Goal: Task Accomplishment & Management: Manage account settings

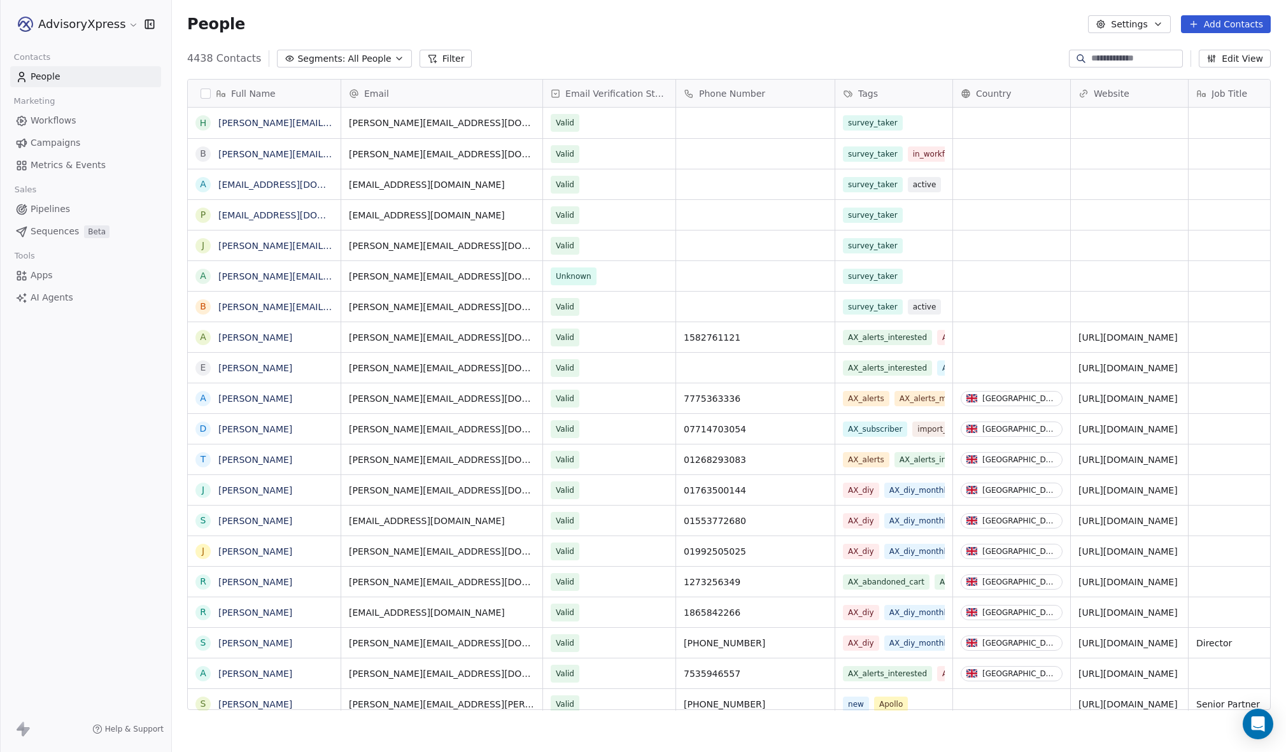
scroll to position [662, 1114]
click at [1251, 719] on icon "Open Intercom Messenger" at bounding box center [1258, 724] width 17 height 17
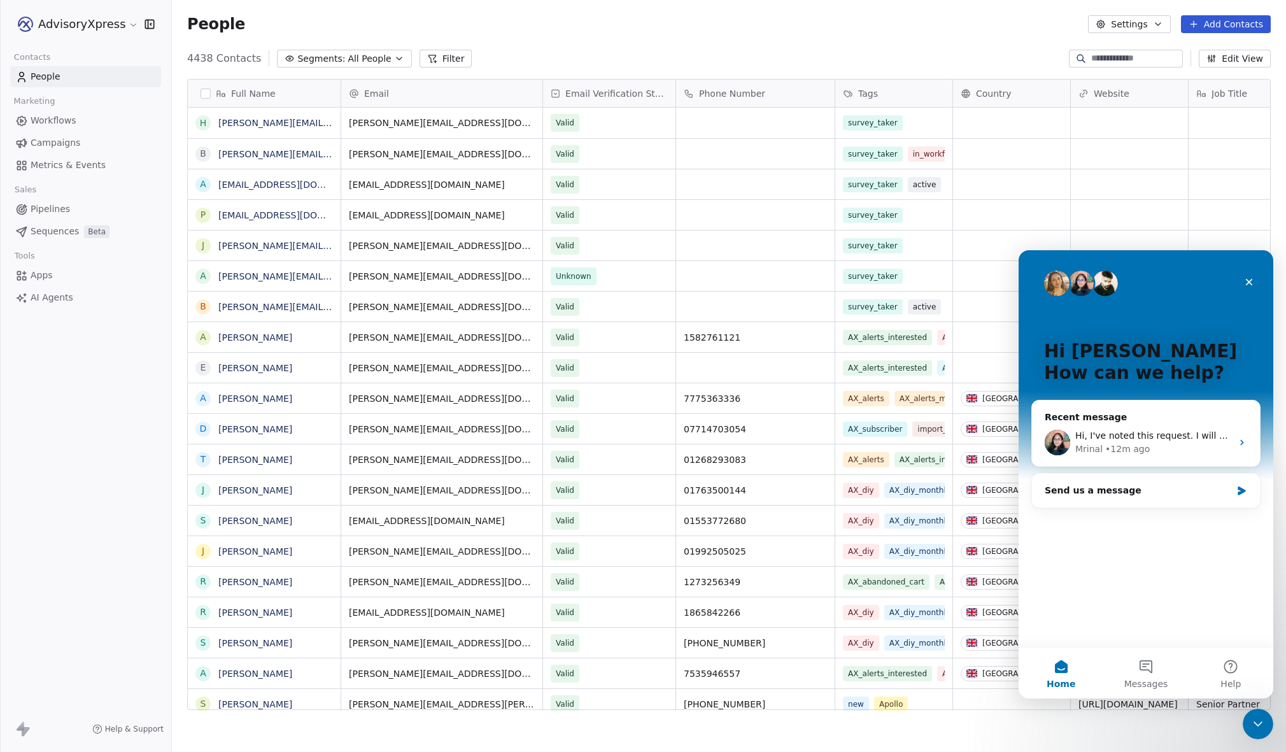
scroll to position [0, 0]
click at [1142, 665] on button "Messages" at bounding box center [1145, 672] width 85 height 51
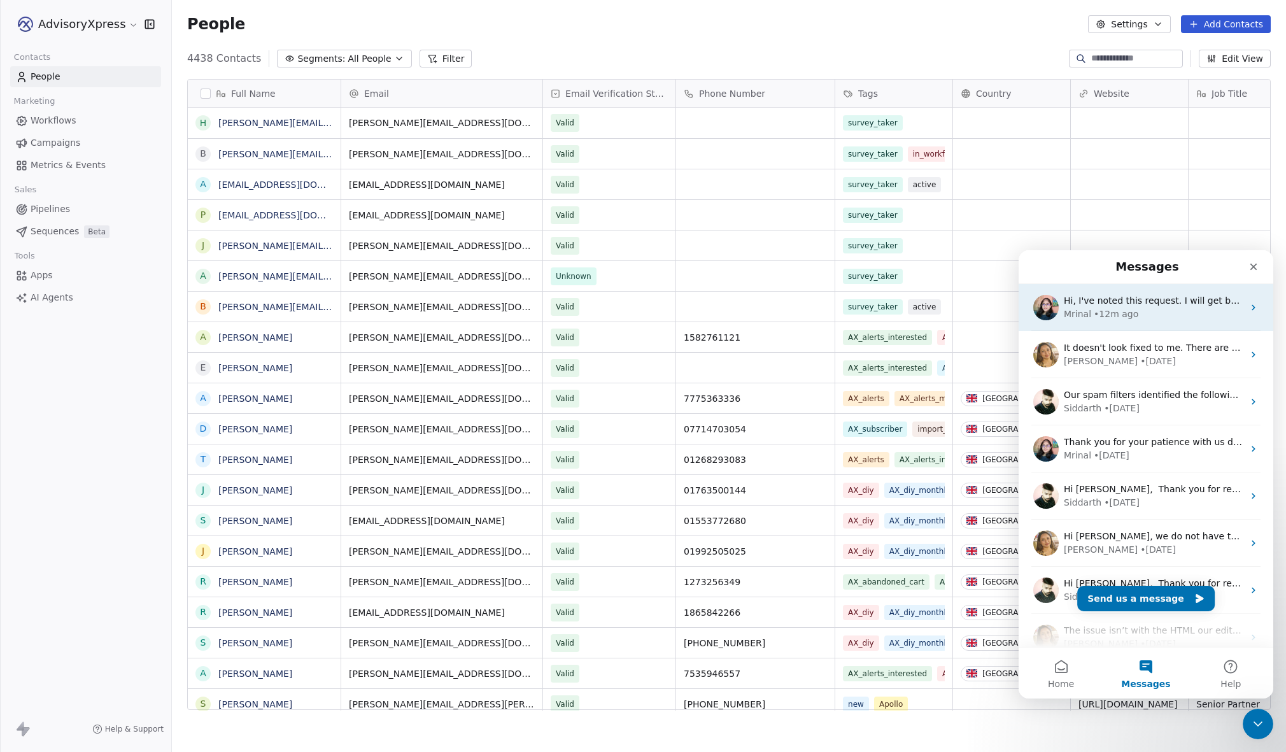
click at [1180, 317] on div "Mrinal • 12m ago" at bounding box center [1154, 313] width 180 height 13
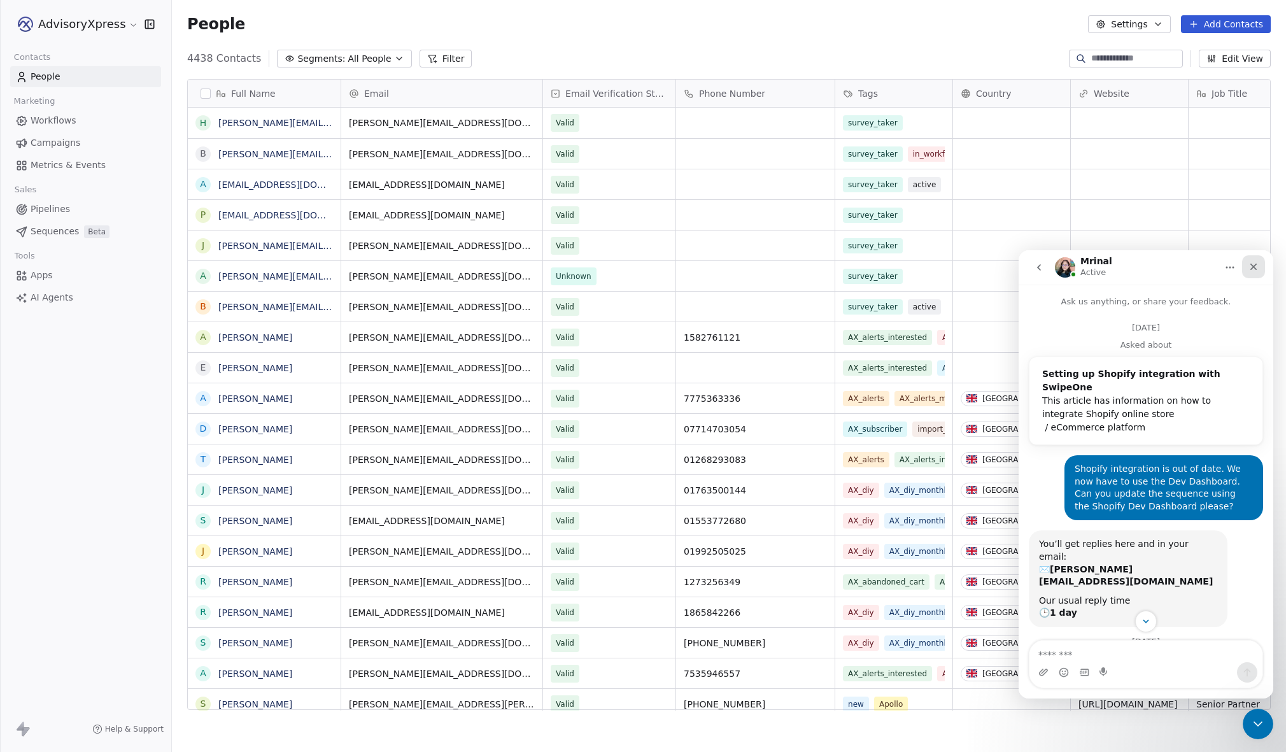
click at [1258, 262] on icon "Close" at bounding box center [1253, 267] width 10 height 10
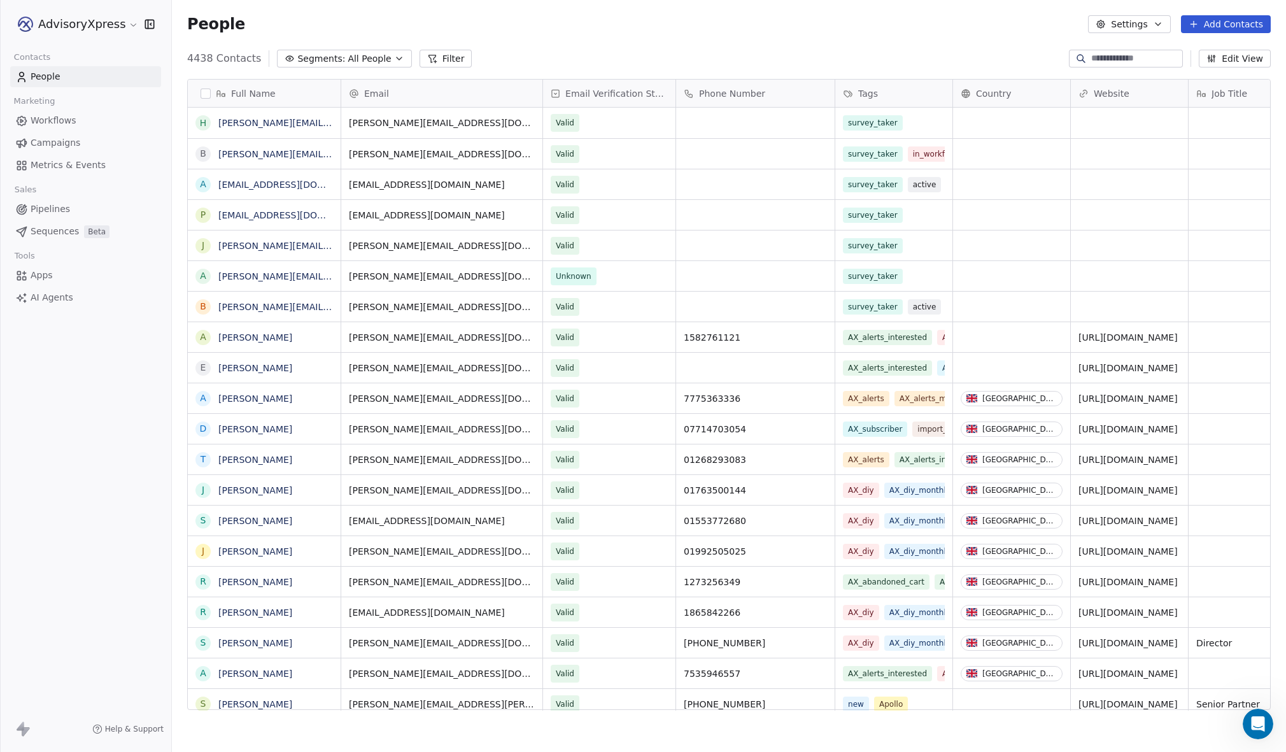
click at [52, 137] on span "Campaigns" at bounding box center [56, 142] width 50 height 13
click at [50, 145] on span "Campaigns" at bounding box center [56, 142] width 50 height 13
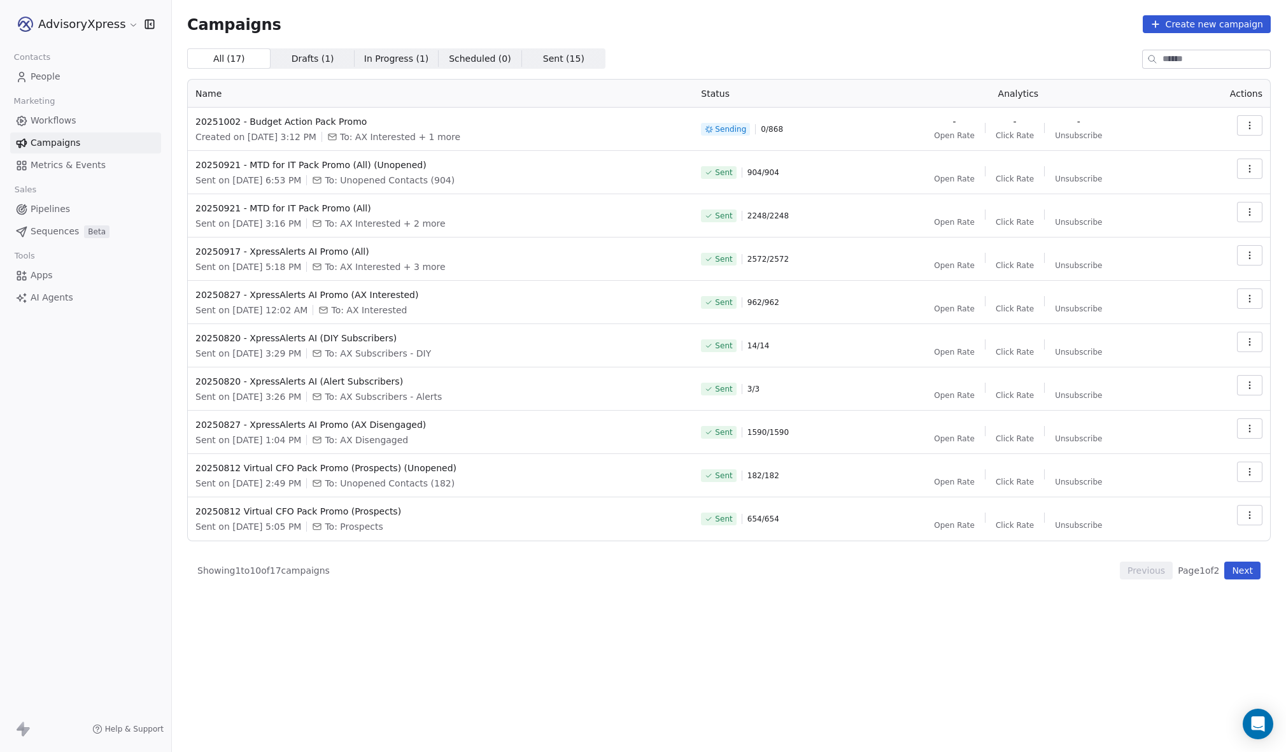
click at [55, 123] on span "Workflows" at bounding box center [54, 120] width 46 height 13
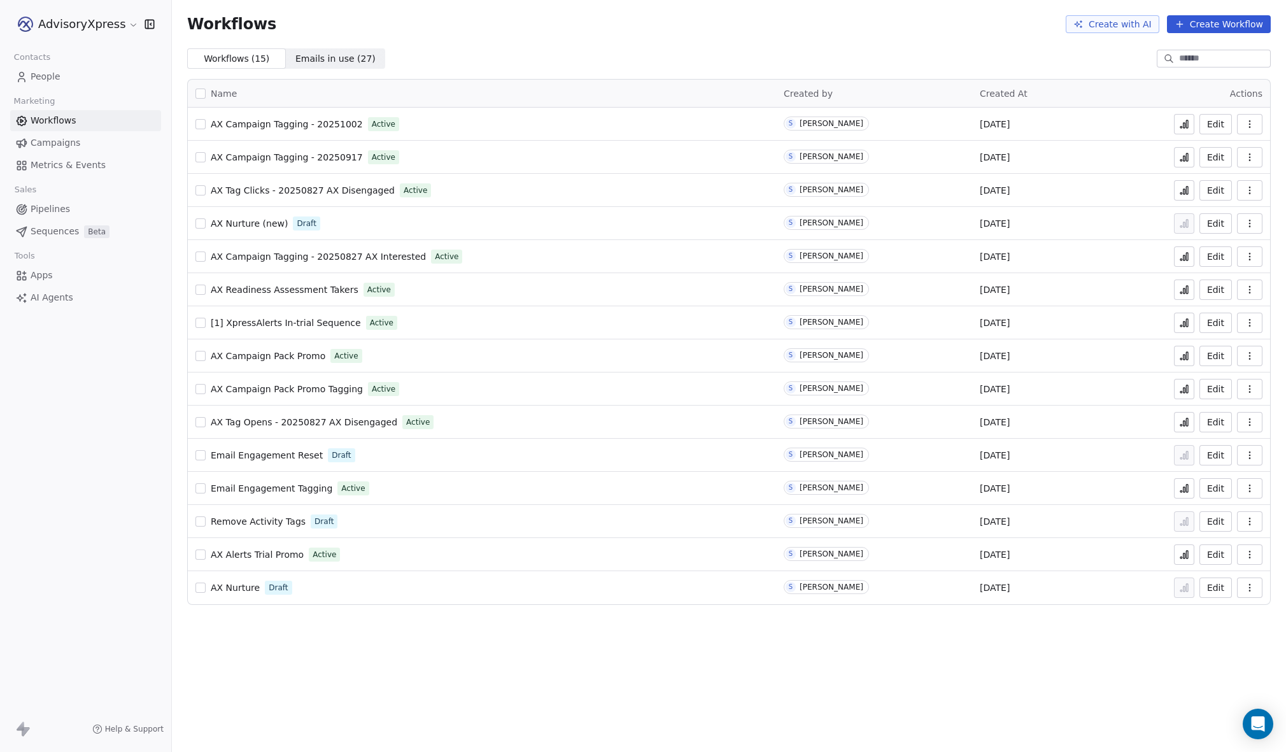
click at [1254, 223] on icon "button" at bounding box center [1250, 223] width 10 height 10
click at [1112, 227] on div "Aug 28, 2025" at bounding box center [1070, 222] width 181 height 15
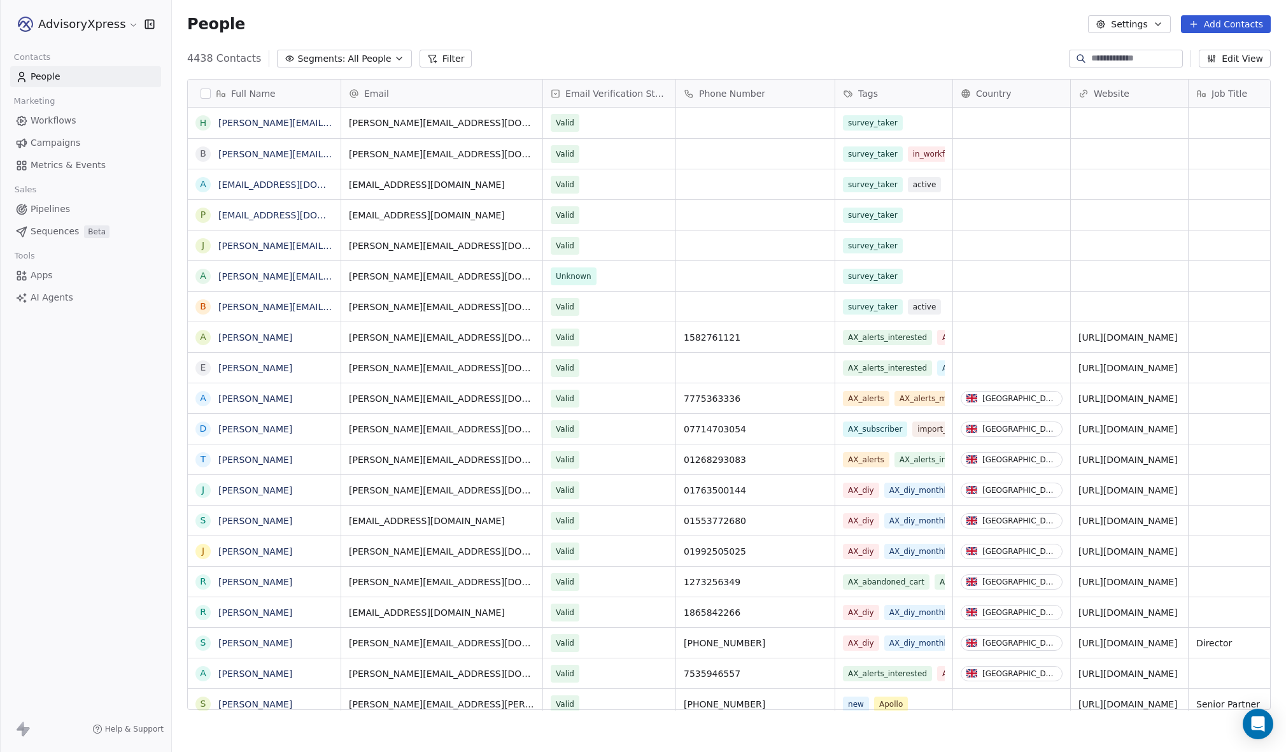
scroll to position [662, 1114]
click at [48, 277] on span "Apps" at bounding box center [42, 275] width 22 height 13
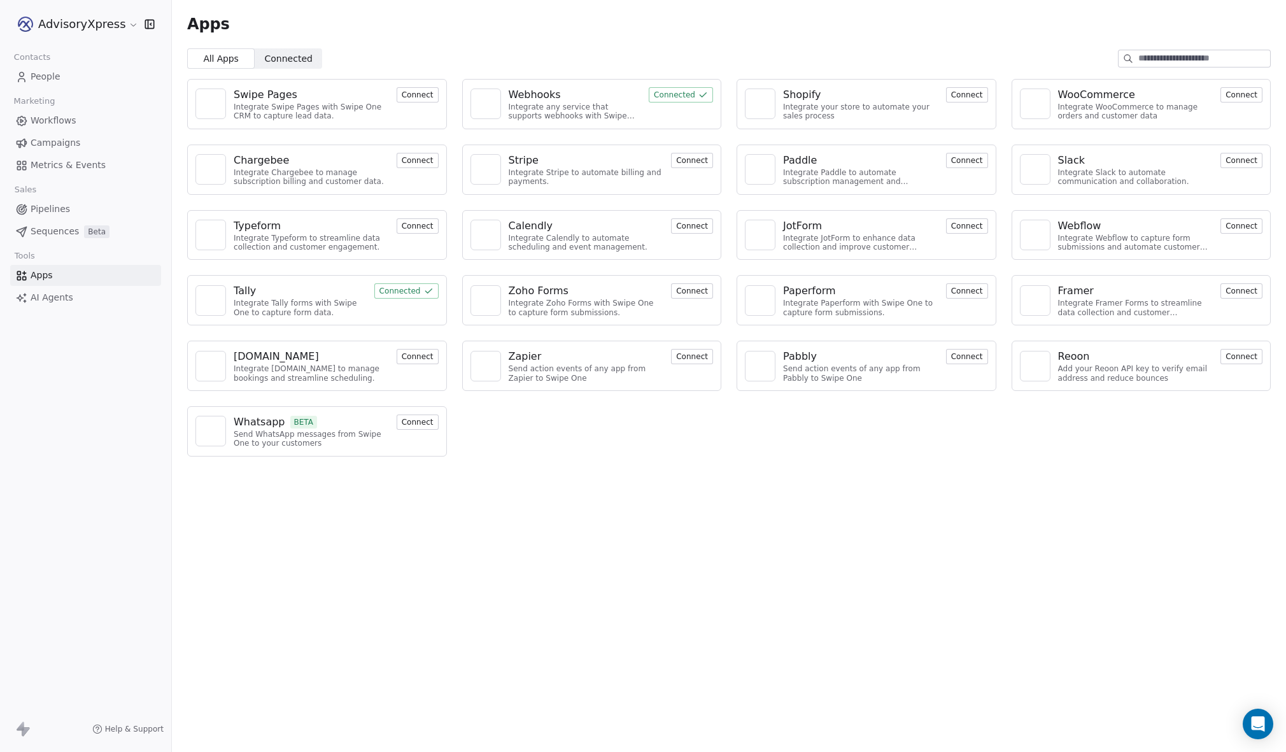
click at [284, 49] on span "Connected Connected" at bounding box center [288, 58] width 67 height 20
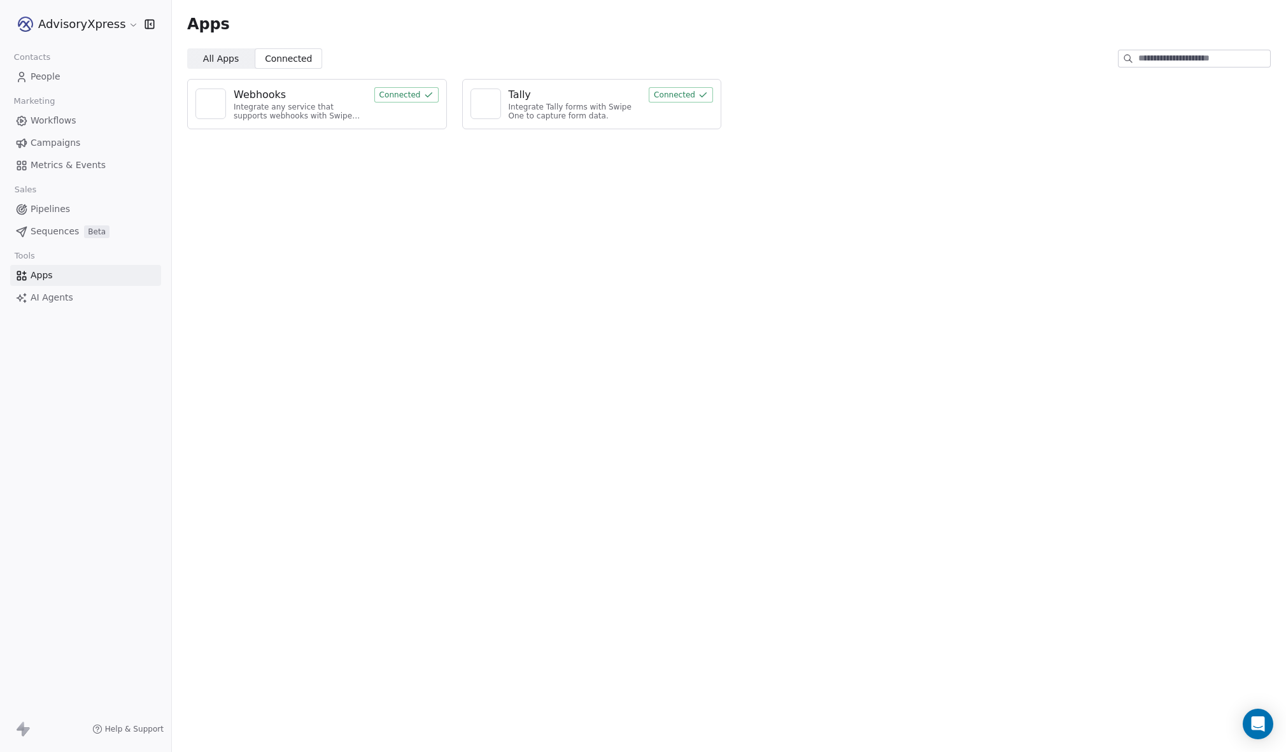
click at [227, 59] on span "All Apps" at bounding box center [221, 58] width 36 height 13
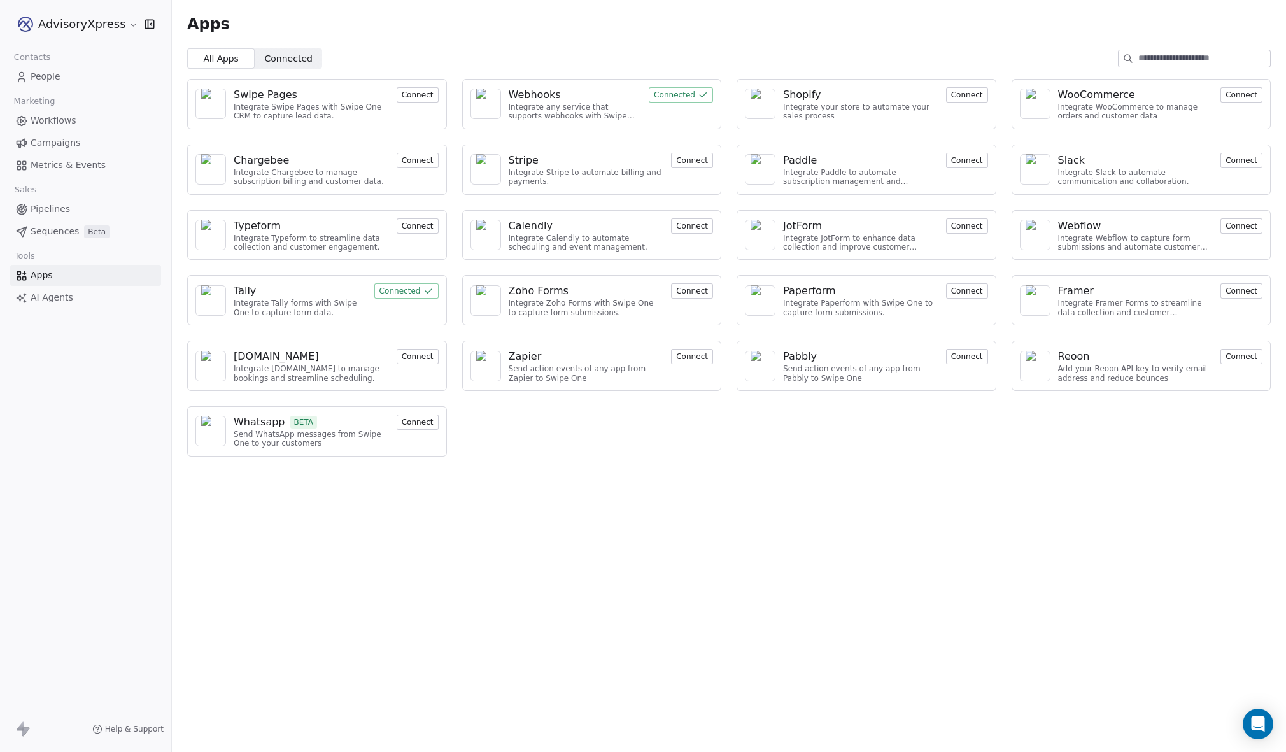
click at [695, 355] on button "Connect" at bounding box center [692, 356] width 42 height 15
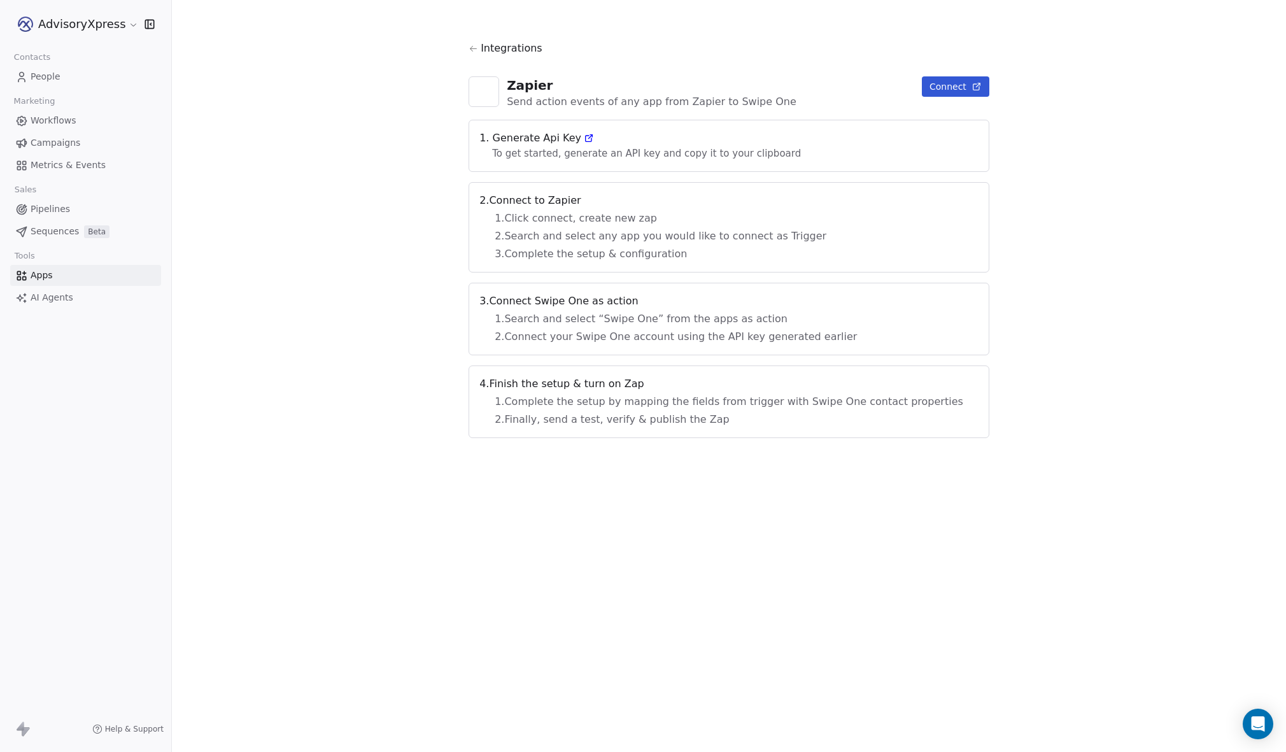
click at [592, 138] on icon at bounding box center [590, 137] width 4 height 4
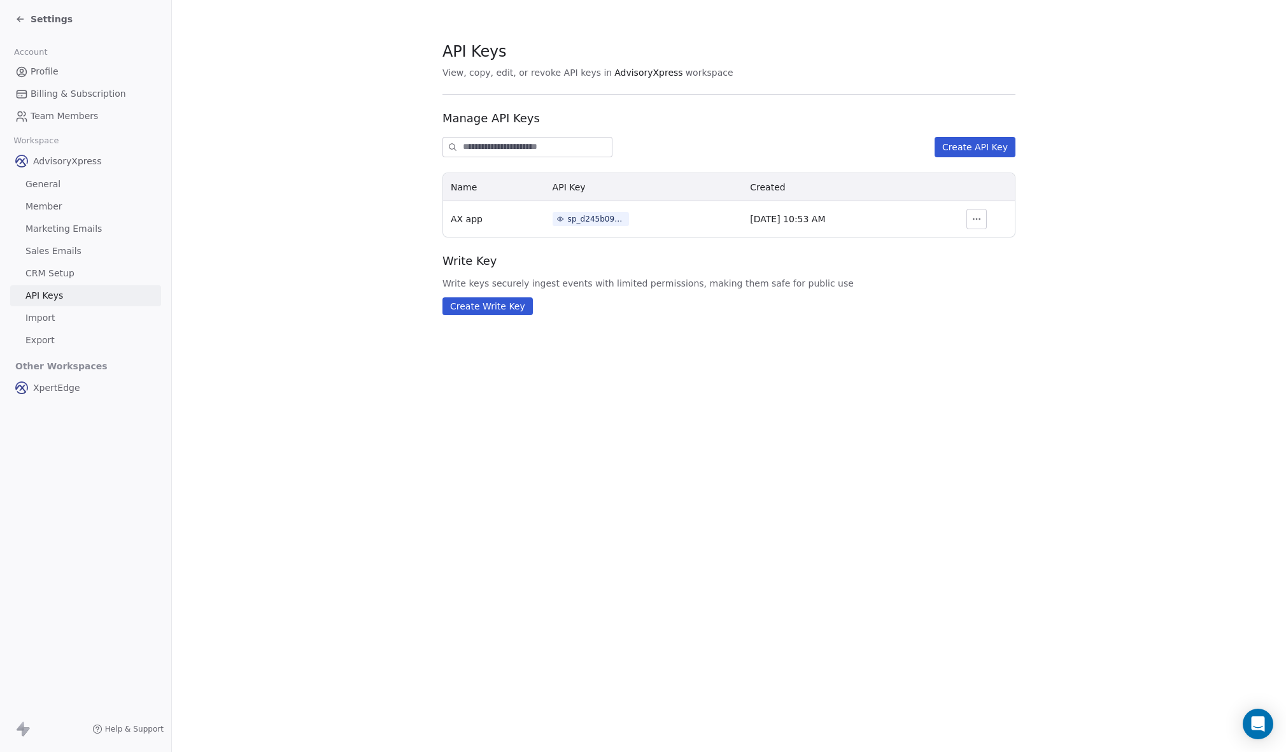
click at [960, 142] on button "Create API Key" at bounding box center [975, 147] width 81 height 20
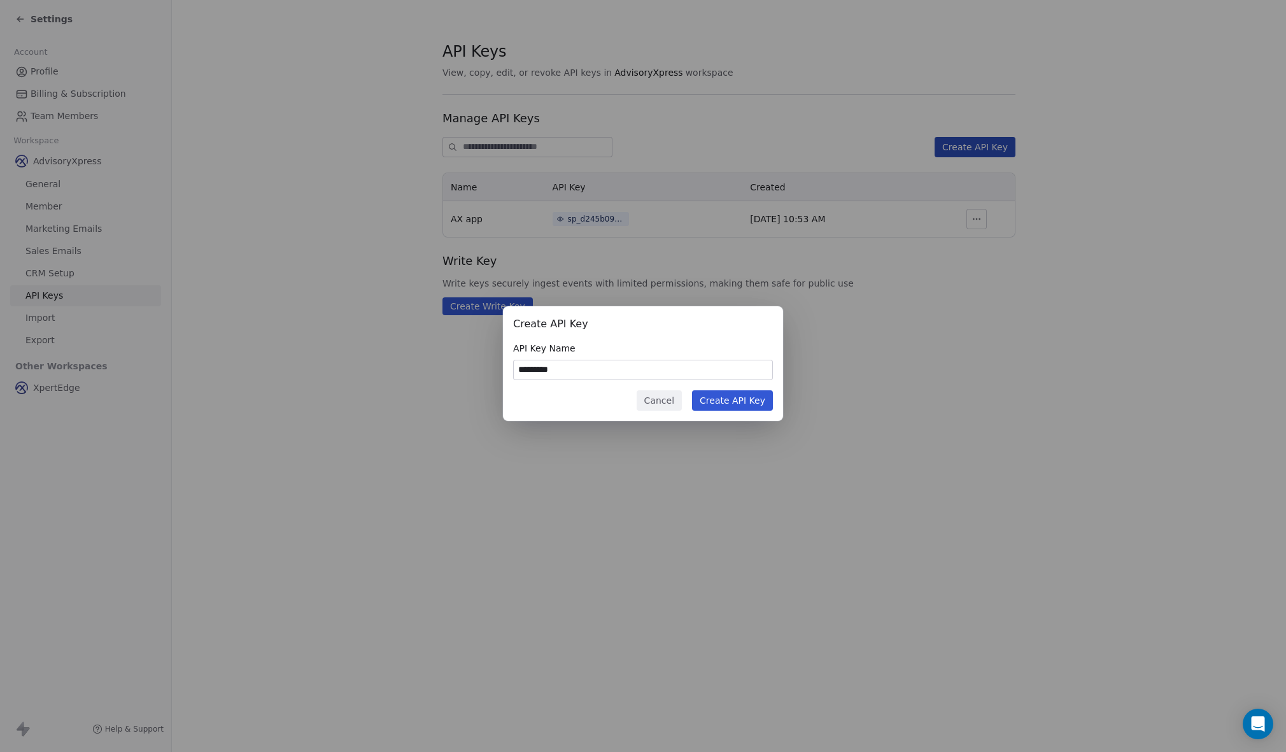
type input "*********"
click at [715, 398] on button "Create API Key" at bounding box center [732, 400] width 81 height 20
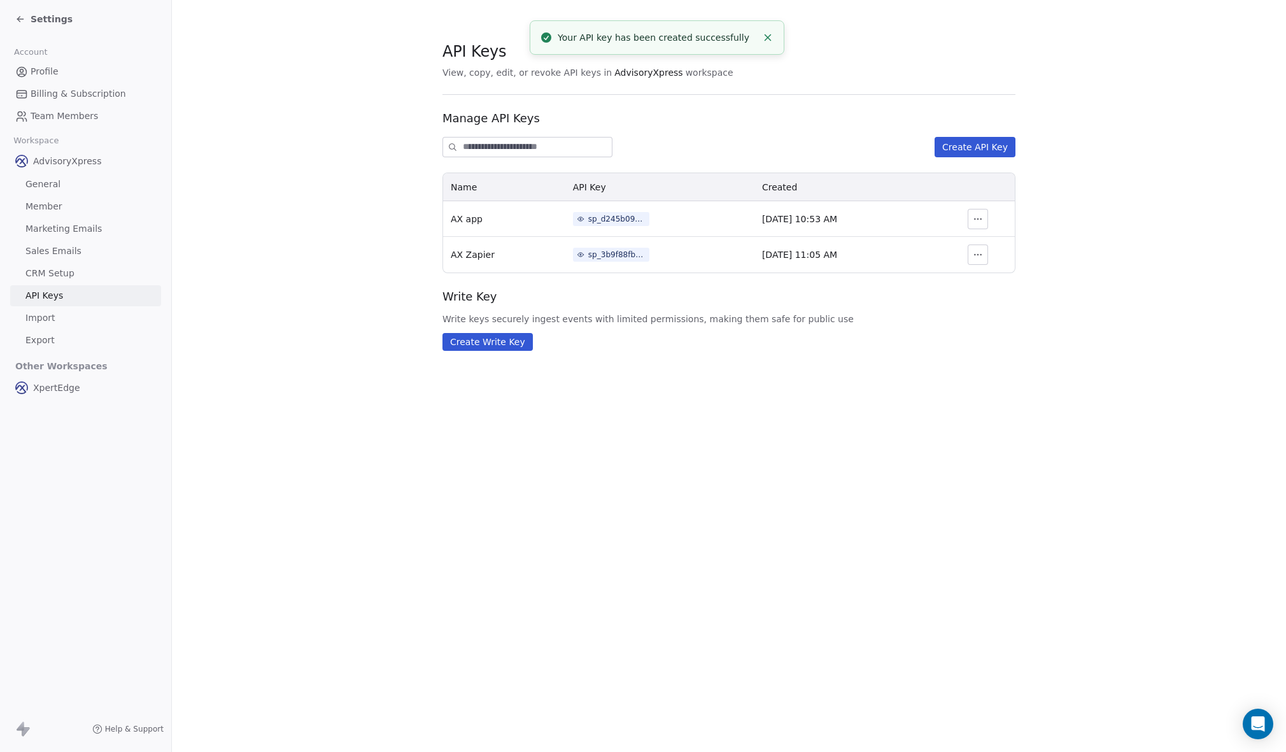
click at [977, 253] on icon "button" at bounding box center [978, 255] width 10 height 10
drag, startPoint x: 837, startPoint y: 296, endPoint x: 761, endPoint y: 295, distance: 75.8
click at [837, 296] on span "Write Key" at bounding box center [728, 296] width 573 height 17
click at [607, 254] on div "sp_3b9f88fbfd04439f82507ba1e1e9adbd" at bounding box center [616, 254] width 57 height 11
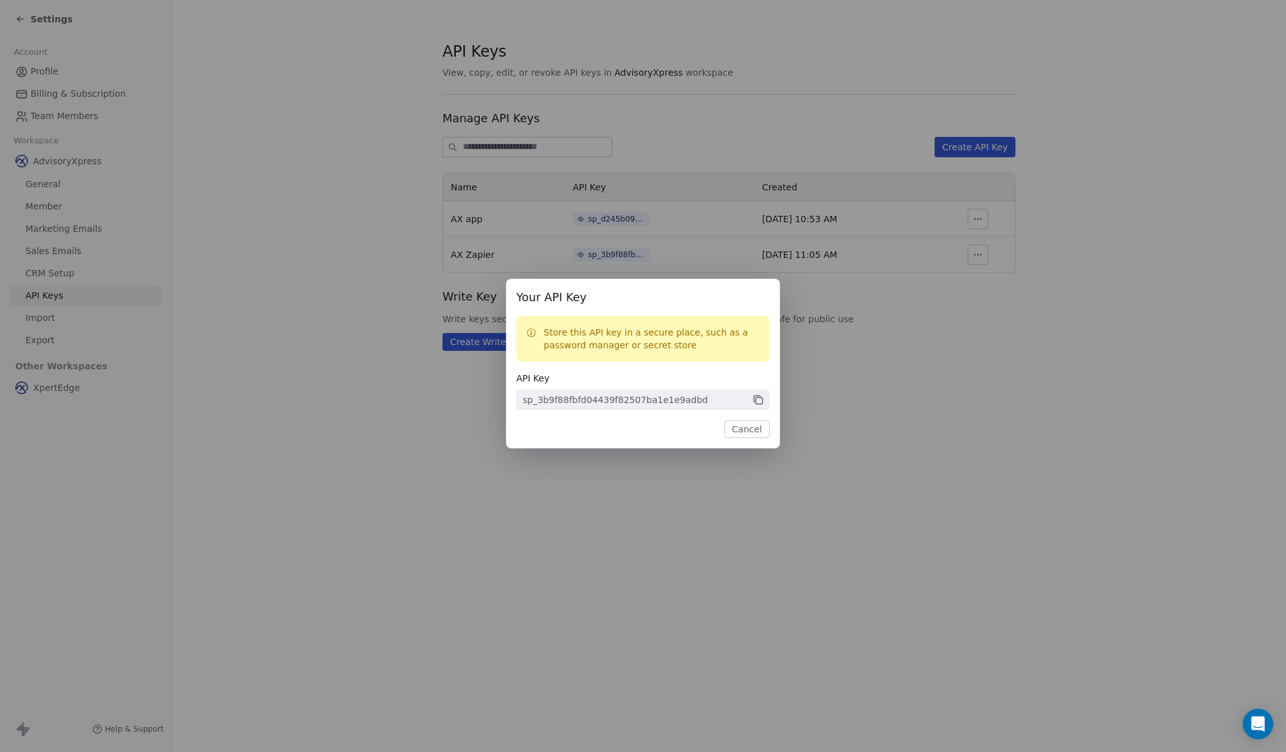
click at [758, 397] on icon at bounding box center [759, 400] width 6 height 6
click at [740, 433] on button "Cancel" at bounding box center [746, 429] width 45 height 18
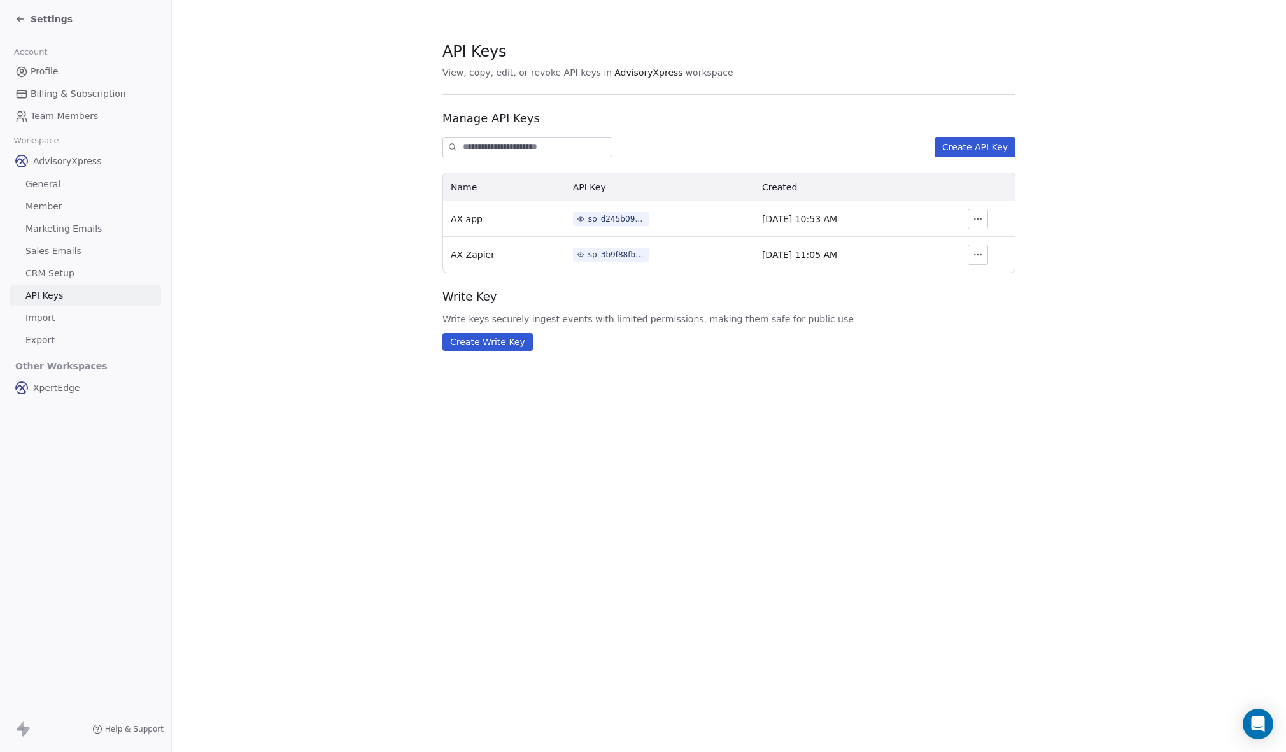
click at [27, 14] on div "Settings" at bounding box center [43, 19] width 57 height 13
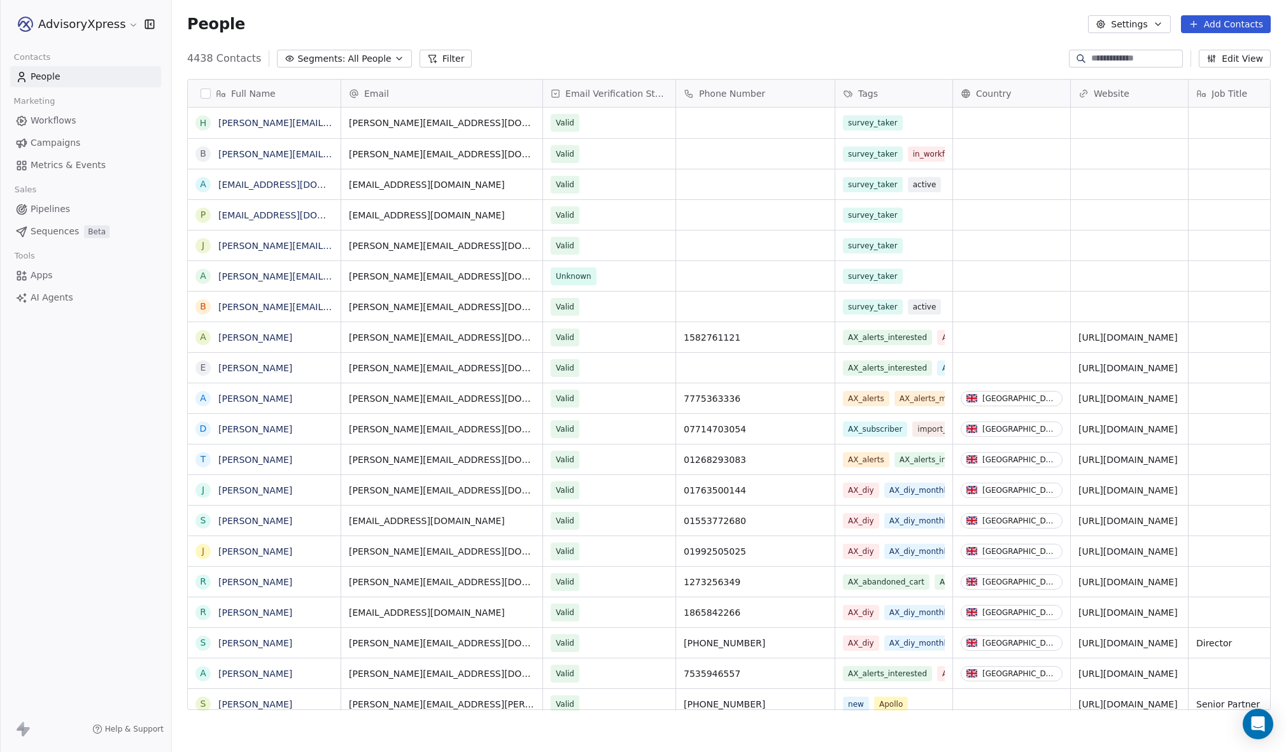
scroll to position [662, 1114]
click at [1120, 20] on button "Settings" at bounding box center [1129, 24] width 82 height 18
click at [1120, 69] on div "Tags" at bounding box center [1123, 72] width 50 height 20
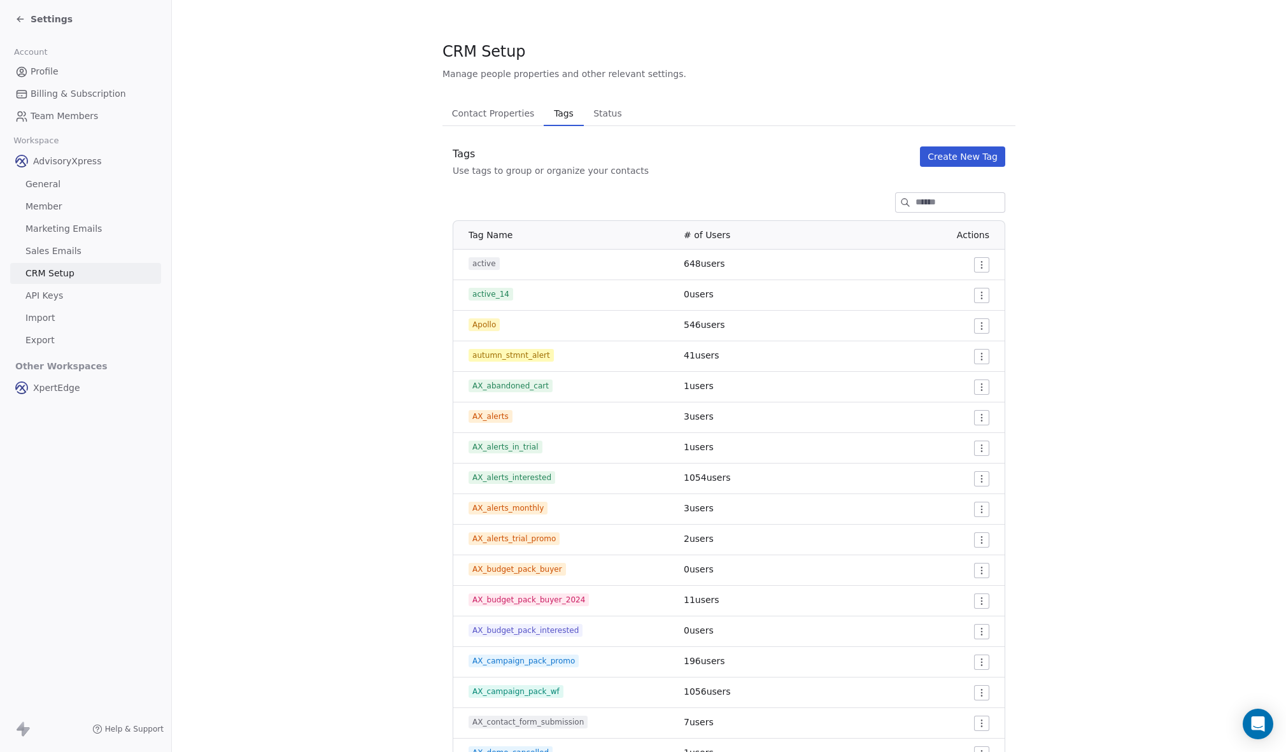
click at [933, 200] on input at bounding box center [959, 202] width 89 height 19
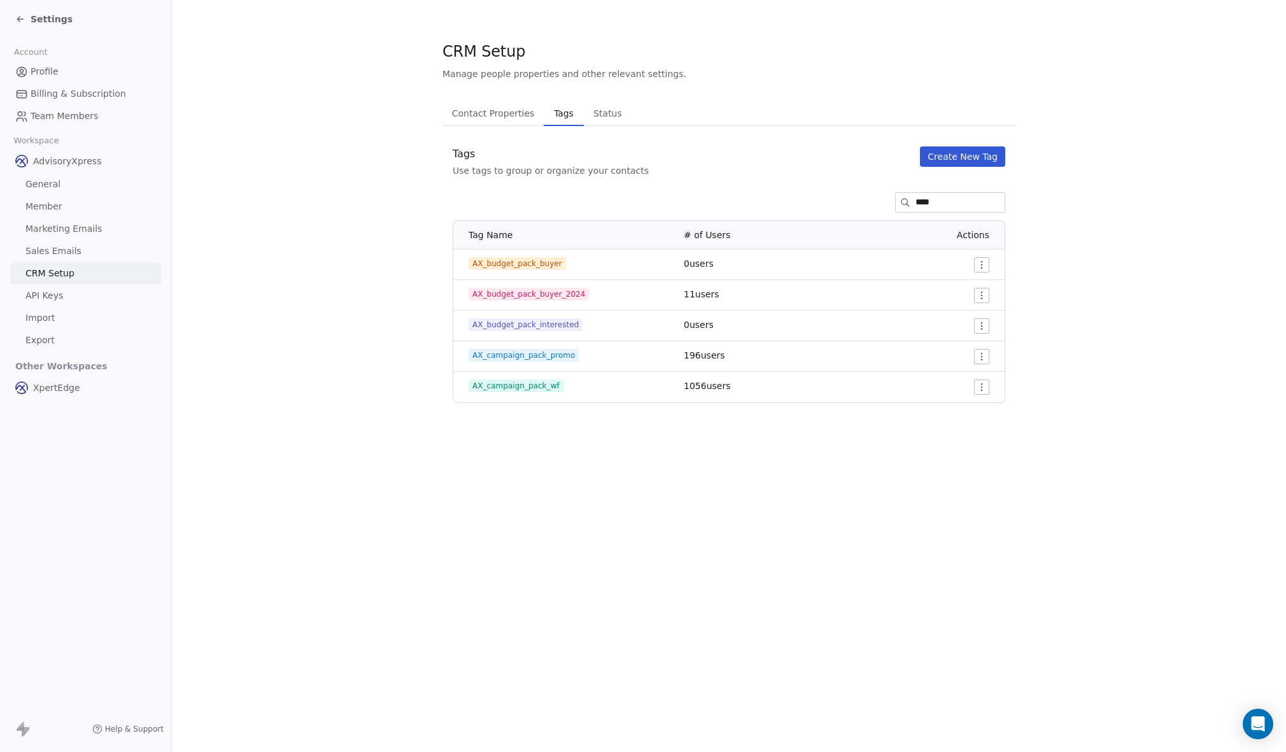
drag, startPoint x: 931, startPoint y: 199, endPoint x: 887, endPoint y: 200, distance: 43.3
click at [895, 200] on div "****" at bounding box center [950, 202] width 110 height 20
type input "*****"
click at [950, 152] on button "Create New Tag" at bounding box center [962, 156] width 85 height 20
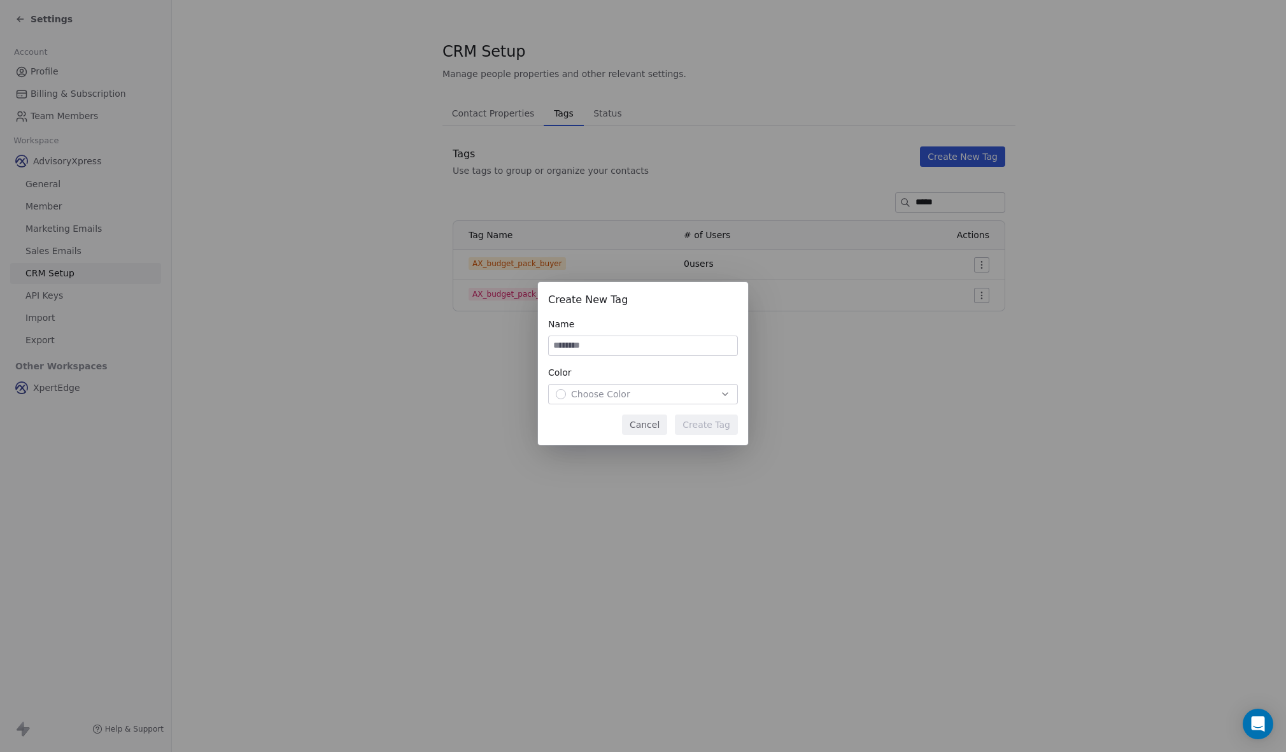
scroll to position [1, 1]
drag, startPoint x: 594, startPoint y: 346, endPoint x: 573, endPoint y: 346, distance: 21.0
click at [573, 346] on input "**********" at bounding box center [643, 345] width 188 height 19
type input "**********"
click at [584, 390] on span "Choose Color" at bounding box center [600, 394] width 59 height 13
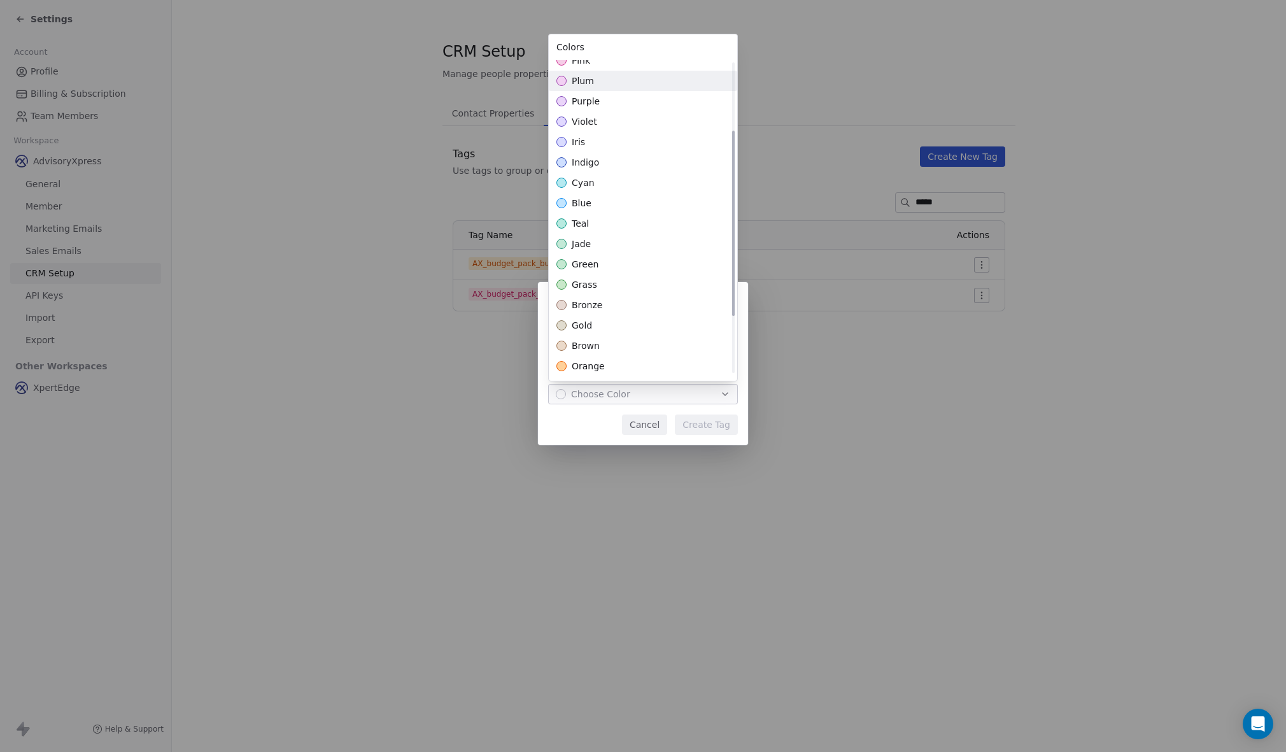
scroll to position [117, 0]
click at [584, 272] on div "grass" at bounding box center [643, 279] width 188 height 20
click at [591, 416] on div "**********" at bounding box center [643, 376] width 1286 height 229
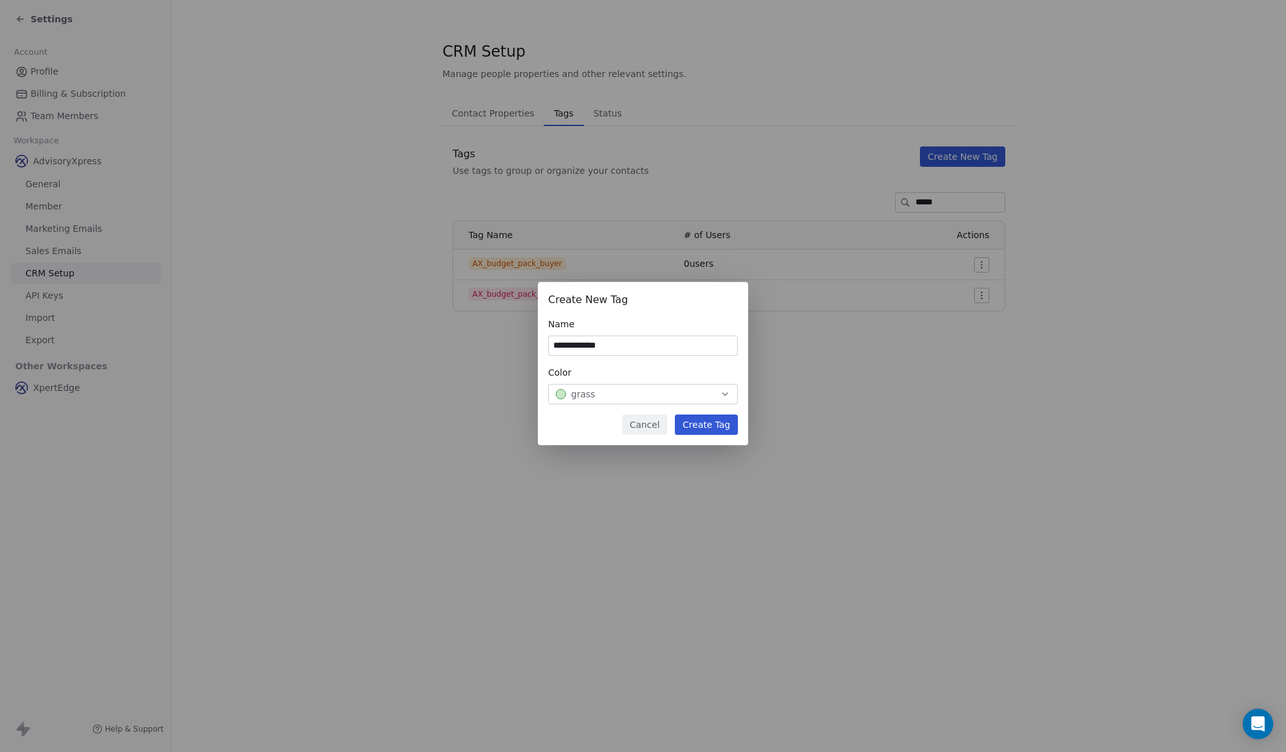
click at [702, 424] on button "Create Tag" at bounding box center [706, 424] width 63 height 20
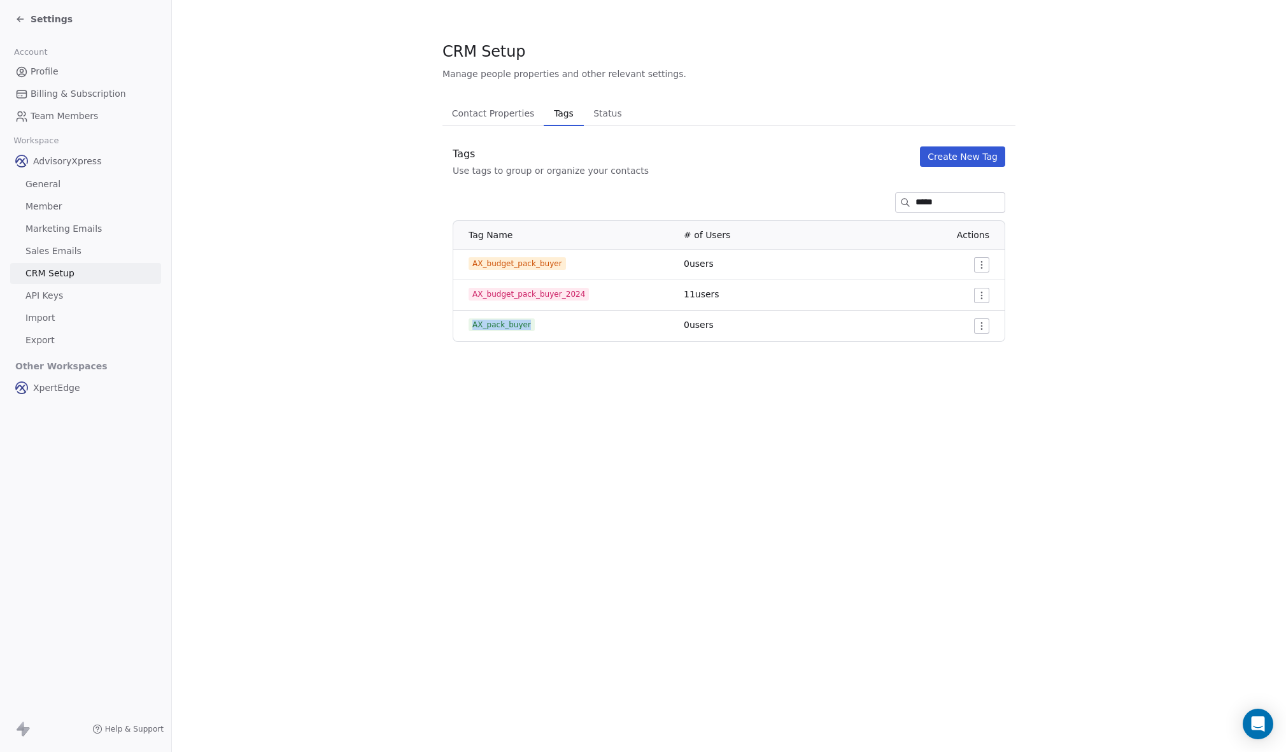
drag, startPoint x: 530, startPoint y: 325, endPoint x: 471, endPoint y: 325, distance: 59.2
click at [471, 325] on span "AX_pack_buyer" at bounding box center [502, 324] width 66 height 13
copy span "AX_pack_buyer"
click at [18, 14] on icon at bounding box center [20, 19] width 10 height 10
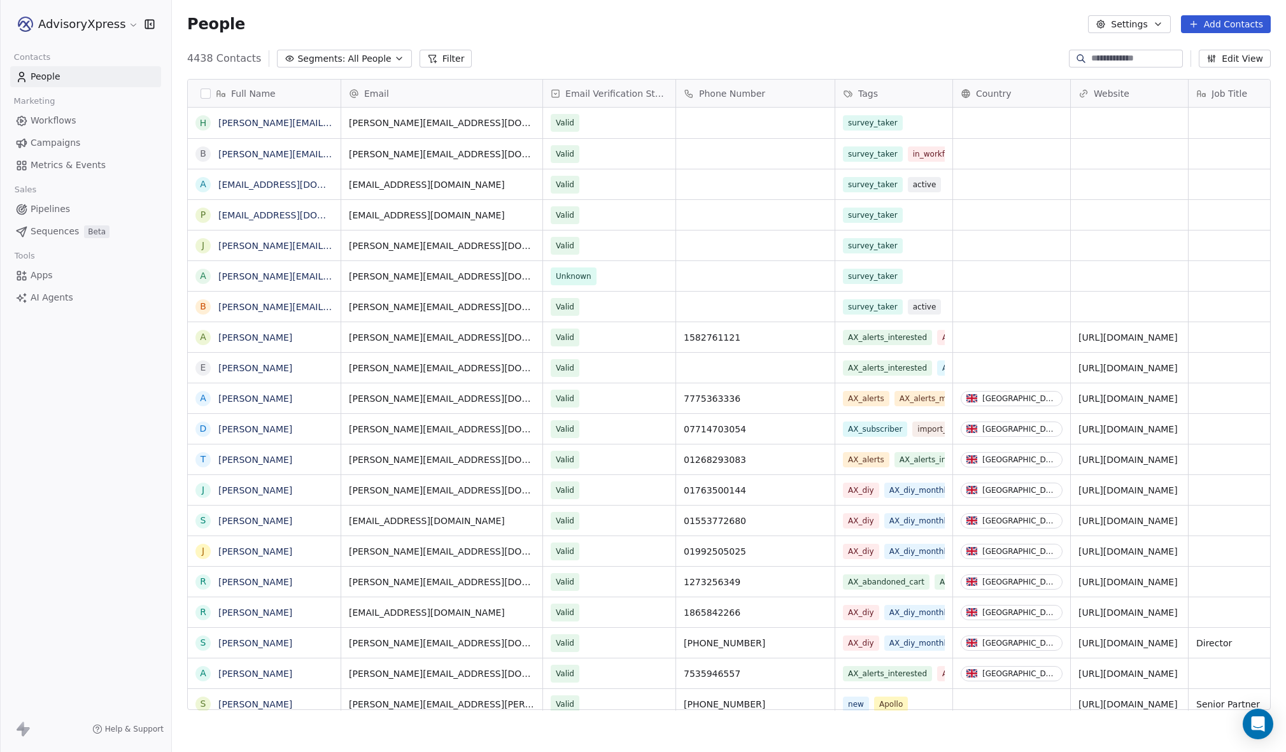
scroll to position [662, 1114]
click at [46, 141] on span "Campaigns" at bounding box center [56, 142] width 50 height 13
